Goal: Navigation & Orientation: Find specific page/section

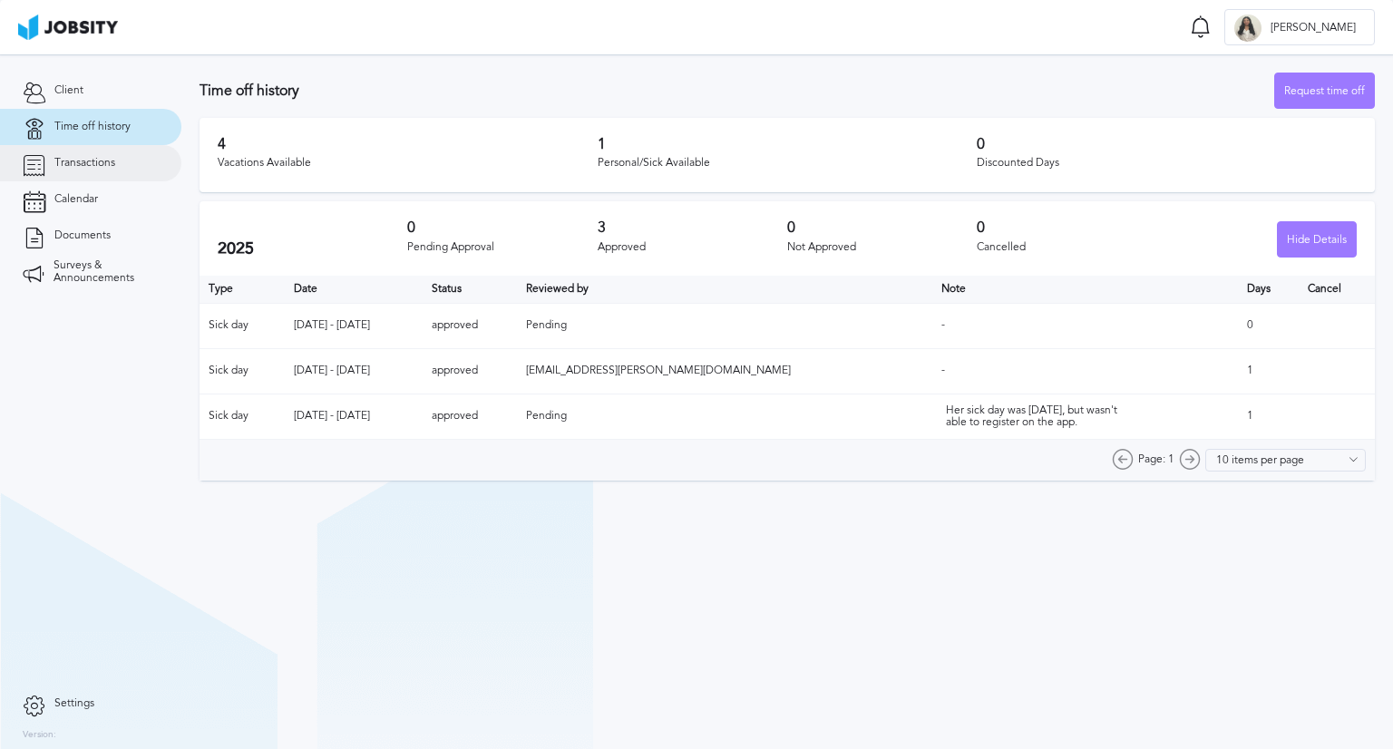
click at [95, 155] on link "Transactions" at bounding box center [90, 163] width 181 height 36
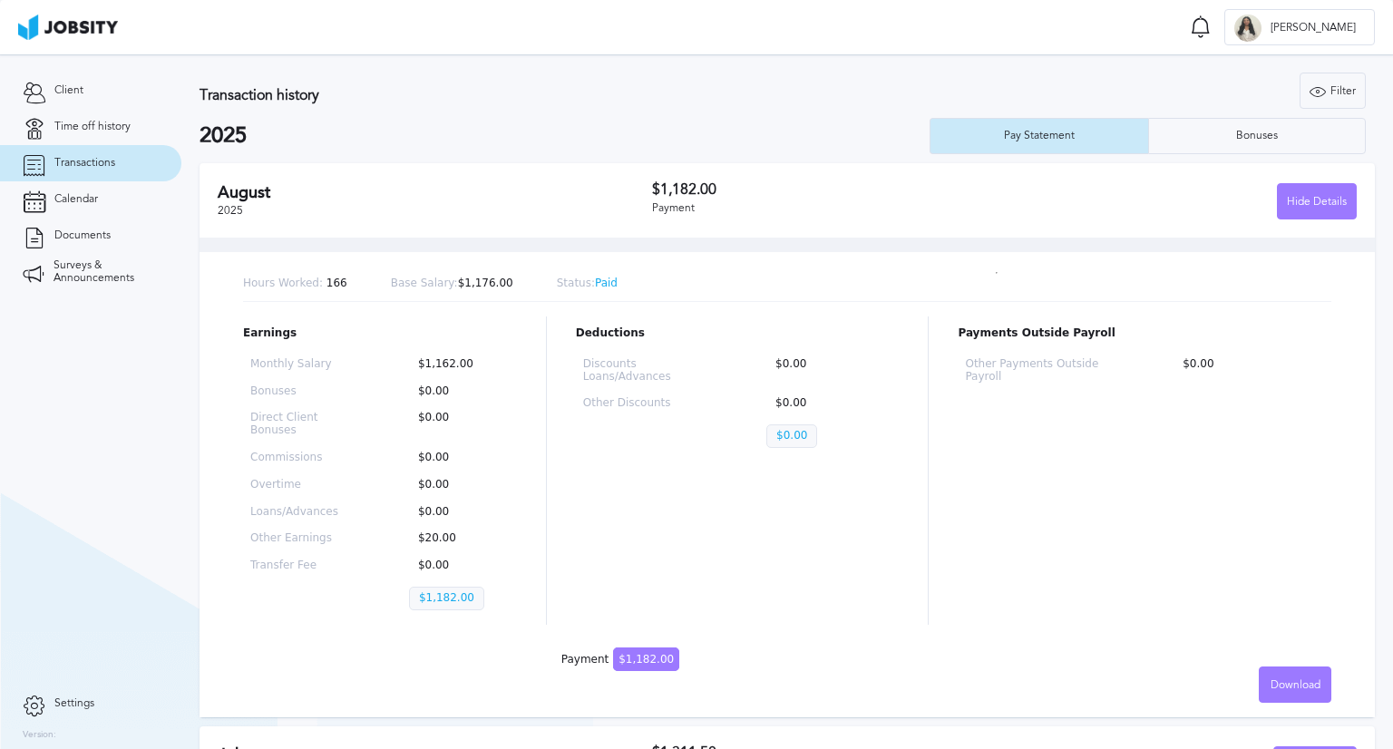
click at [98, 151] on link "Transactions" at bounding box center [90, 163] width 181 height 36
click at [91, 124] on span "Time off history" at bounding box center [92, 127] width 76 height 13
